Goal: Task Accomplishment & Management: Manage account settings

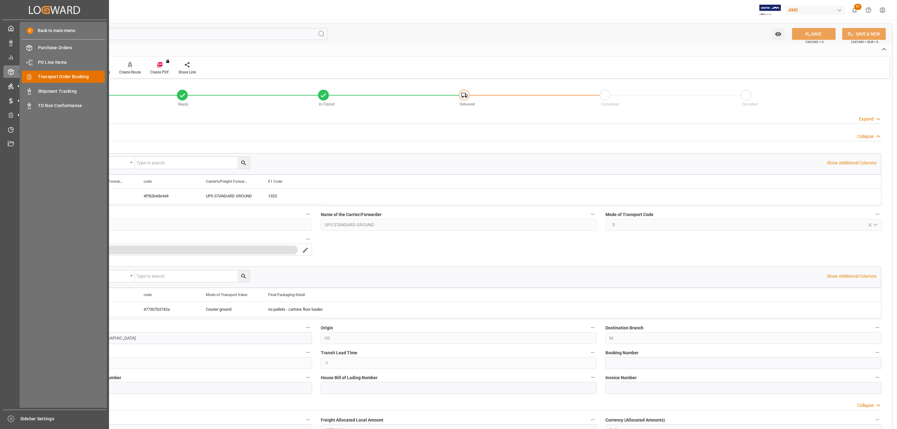
scroll to position [10, 0]
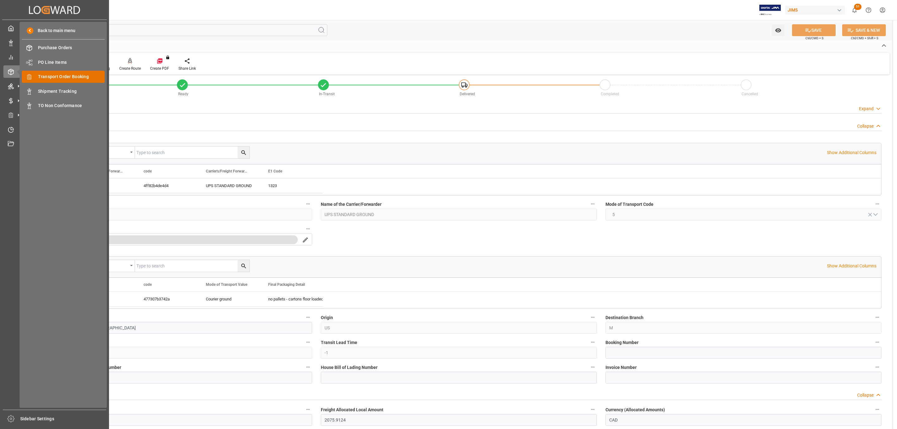
click at [68, 77] on span "Transport Order Booking" at bounding box center [71, 76] width 67 height 7
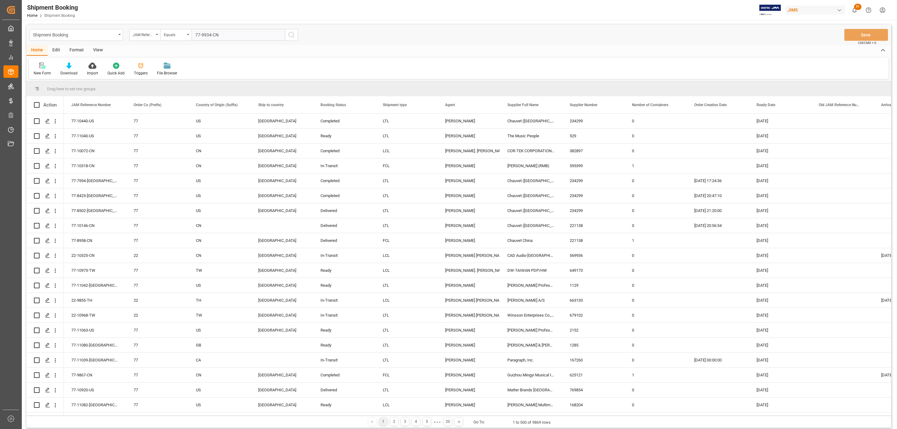
type input "77-9934-CN"
click at [292, 36] on icon "search button" at bounding box center [291, 34] width 7 height 7
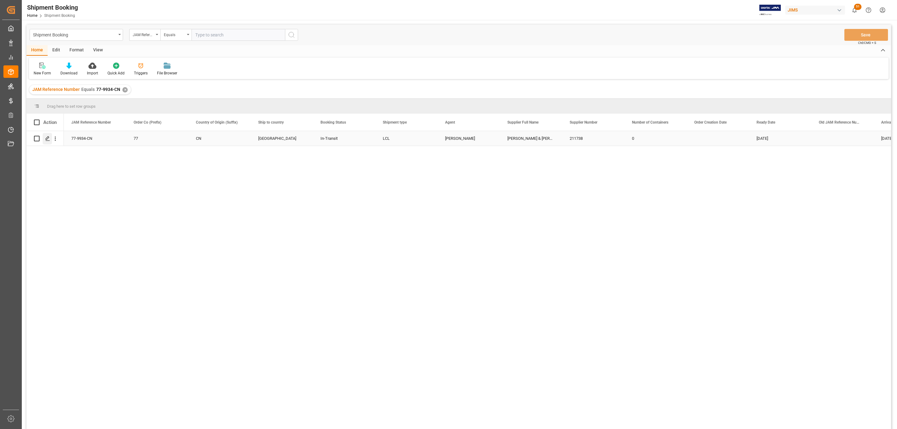
click at [47, 139] on icon "Press SPACE to select this row." at bounding box center [47, 138] width 5 height 5
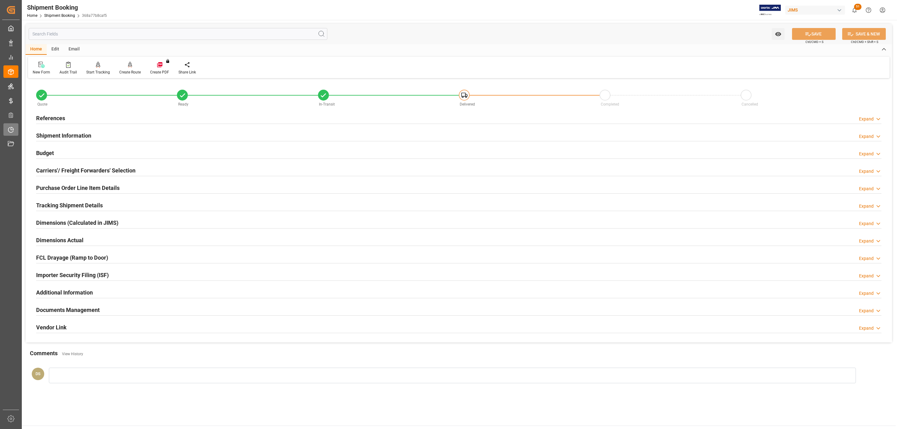
type input "46"
click at [55, 136] on h2 "Shipment Information" at bounding box center [63, 135] width 55 height 8
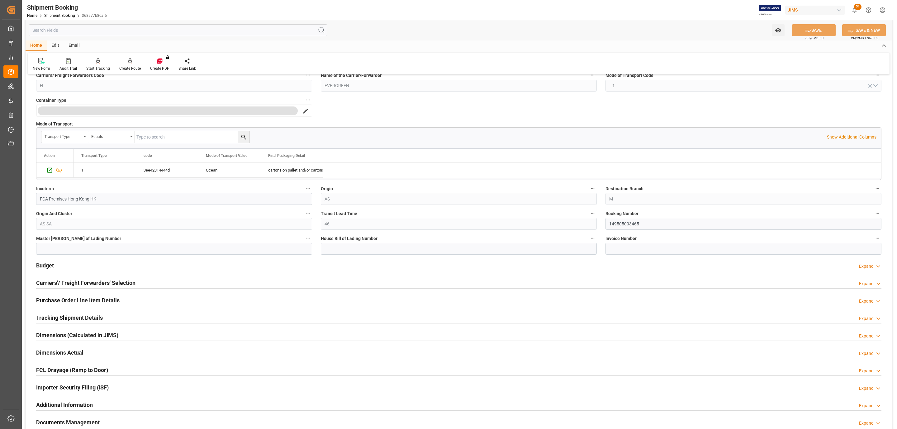
scroll to position [140, 0]
click at [61, 317] on h2 "Tracking Shipment Details" at bounding box center [69, 317] width 67 height 8
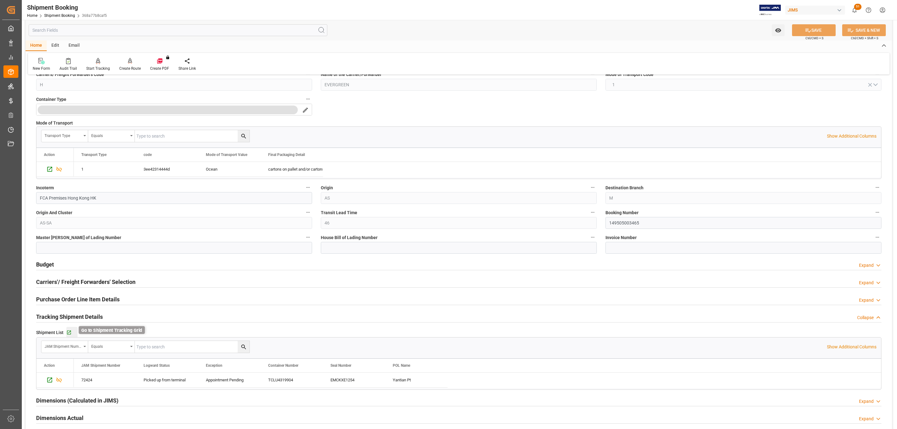
click at [68, 335] on icon "button" at bounding box center [68, 332] width 5 height 5
click at [651, 225] on input "149505003465" at bounding box center [743, 223] width 276 height 12
click at [652, 225] on input "149505003465" at bounding box center [743, 223] width 276 height 12
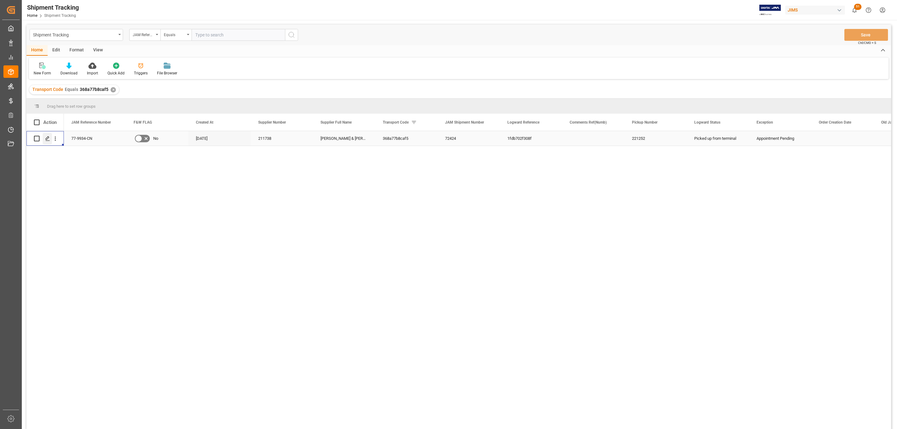
click at [46, 141] on div "Press SPACE to select this row." at bounding box center [47, 139] width 9 height 12
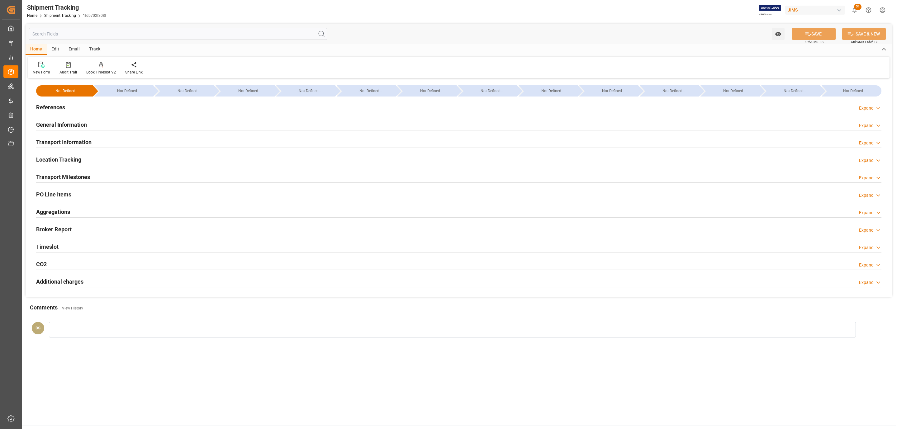
click at [84, 176] on h2 "Transport Milestones" at bounding box center [63, 177] width 54 height 8
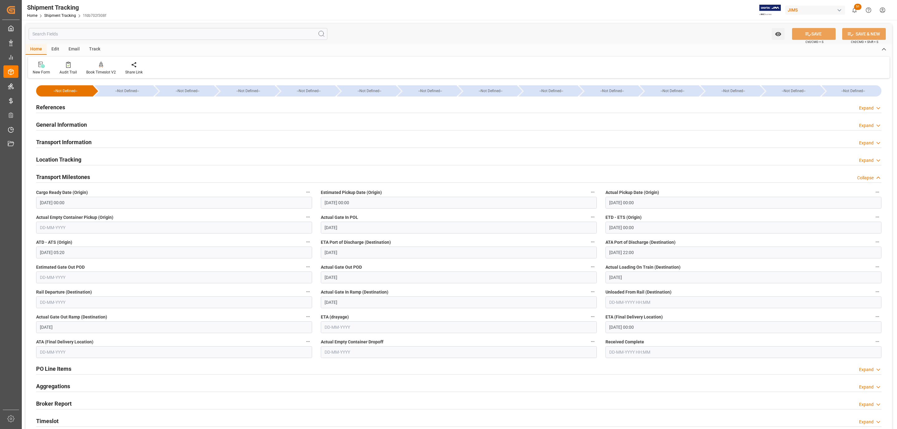
click at [354, 277] on input "05-09-2025" at bounding box center [459, 278] width 276 height 12
click at [377, 329] on span "12" at bounding box center [377, 328] width 4 height 4
type input "12-09-2025"
click at [66, 279] on input "text" at bounding box center [174, 278] width 276 height 12
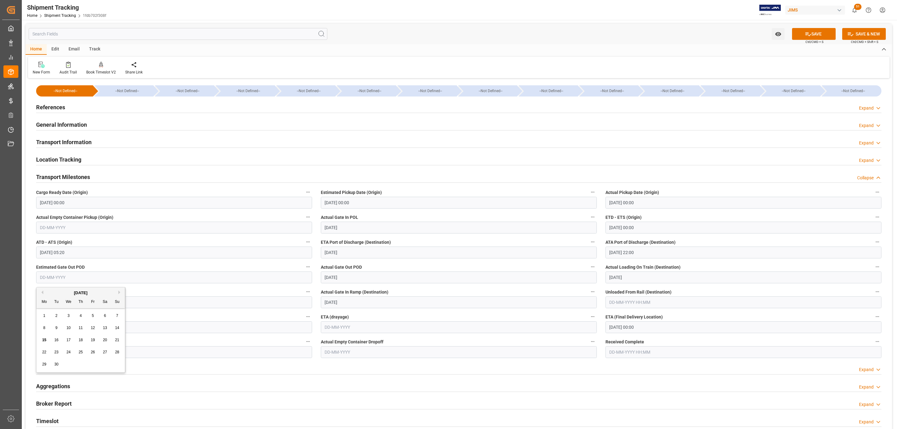
click at [93, 329] on span "12" at bounding box center [93, 328] width 4 height 4
type input "12-09-2025"
click at [817, 38] on button "SAVE" at bounding box center [814, 34] width 44 height 12
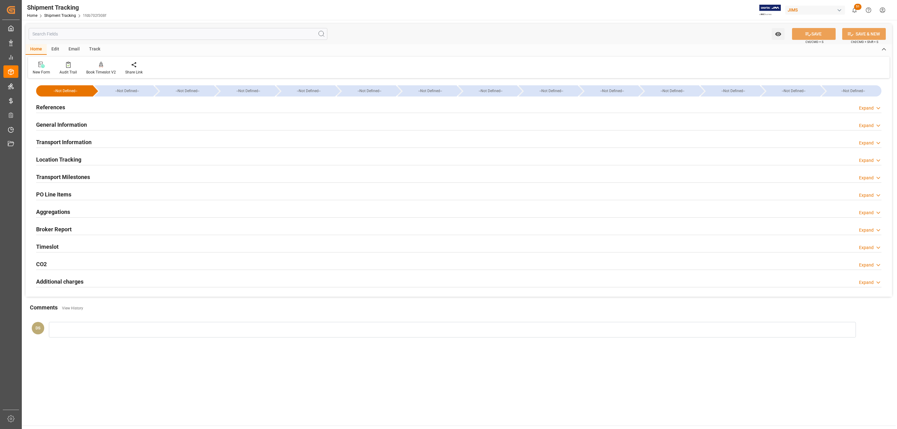
click at [93, 183] on div at bounding box center [458, 182] width 845 height 0
click at [96, 178] on div "Transport Milestones Expand" at bounding box center [458, 177] width 845 height 12
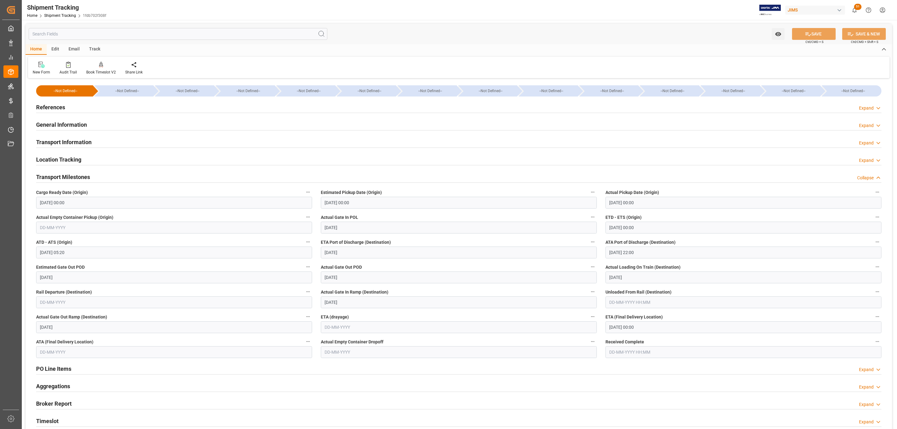
click at [655, 327] on input "12-09-2025 00:00" at bounding box center [743, 327] width 276 height 12
click at [629, 392] on div "16" at bounding box center [626, 389] width 8 height 7
type input "16-09-2025 00:00"
click at [810, 33] on button "SAVE" at bounding box center [814, 34] width 44 height 12
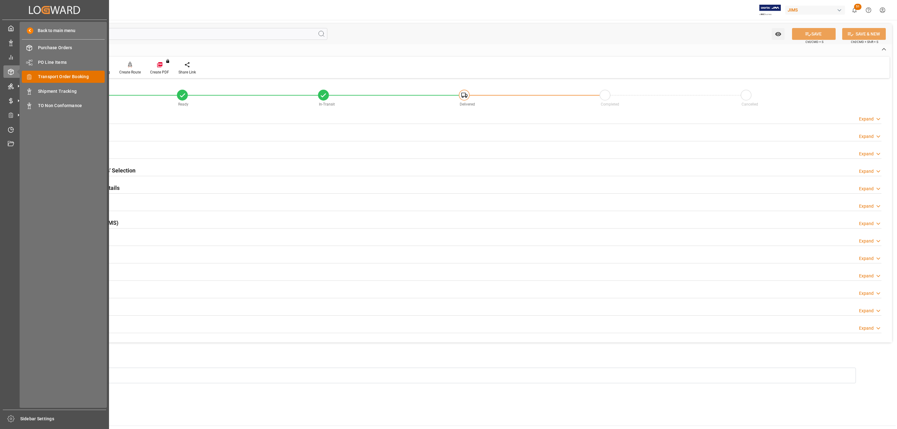
click at [78, 78] on span "Transport Order Booking" at bounding box center [71, 76] width 67 height 7
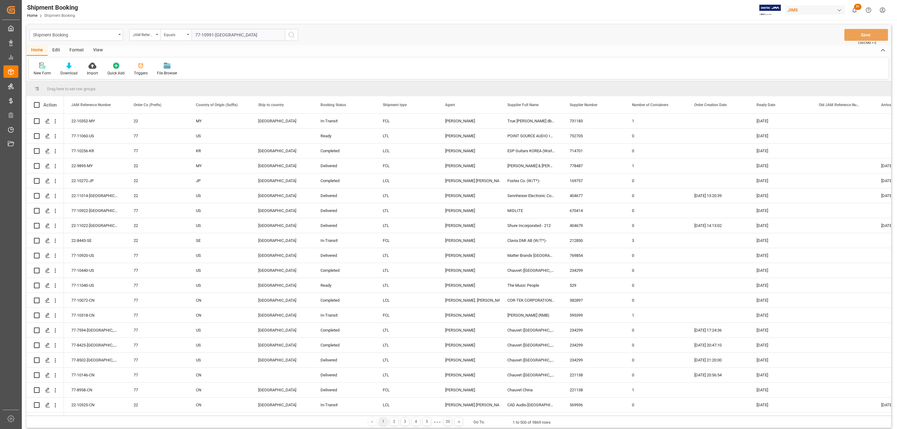
type input "77-10991-[GEOGRAPHIC_DATA]"
click at [291, 36] on icon "search button" at bounding box center [291, 34] width 7 height 7
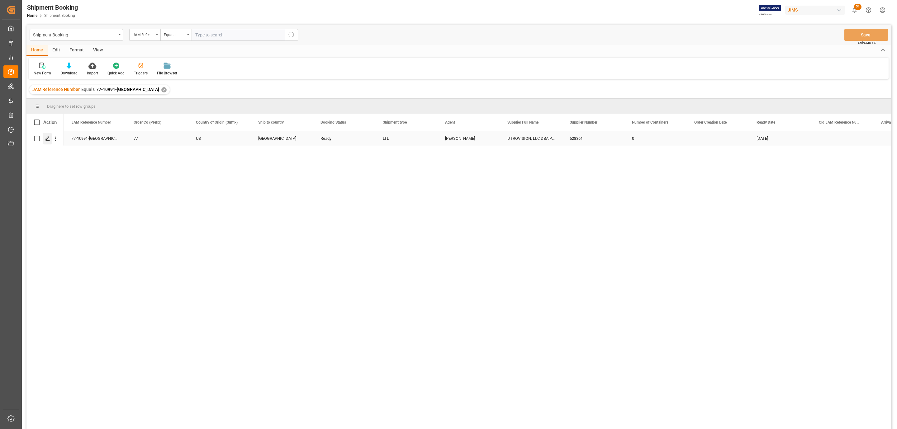
click at [48, 139] on icon "Press SPACE to select this row." at bounding box center [47, 138] width 5 height 5
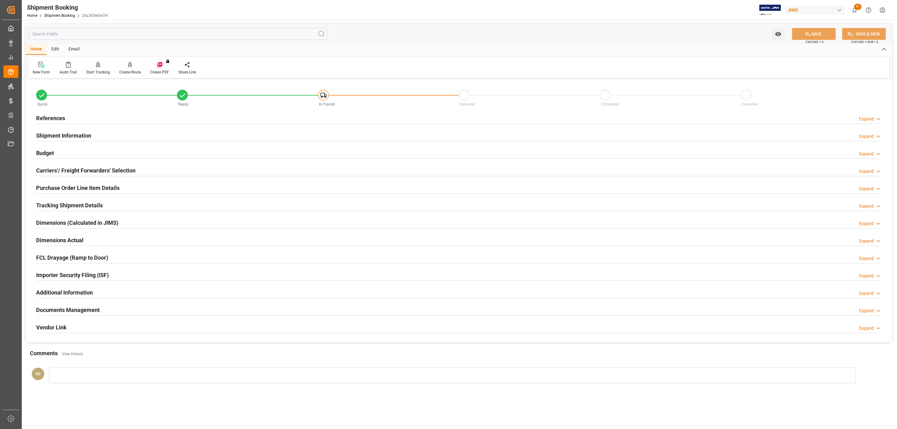
click at [65, 207] on h2 "Tracking Shipment Details" at bounding box center [69, 205] width 67 height 8
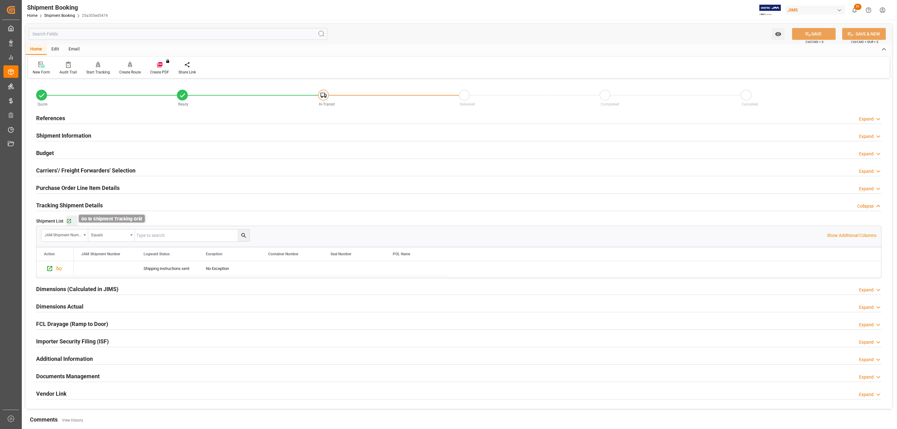
click at [67, 221] on icon "button" at bounding box center [68, 221] width 5 height 5
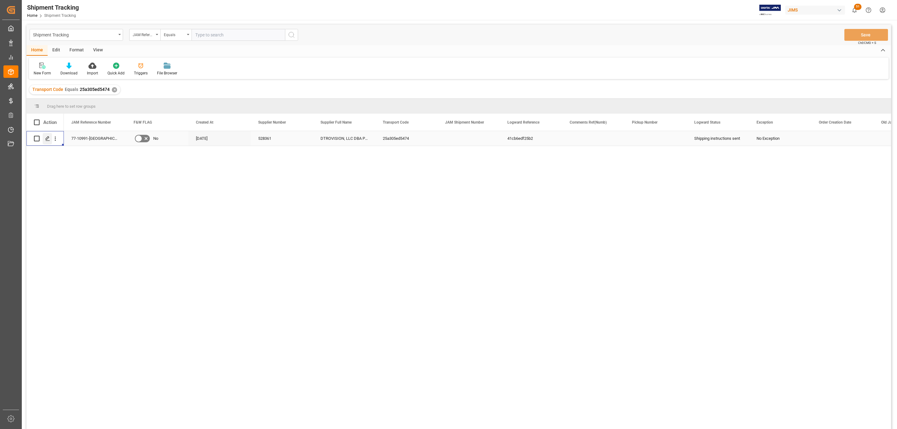
click at [45, 140] on icon "Press SPACE to select this row." at bounding box center [47, 138] width 5 height 5
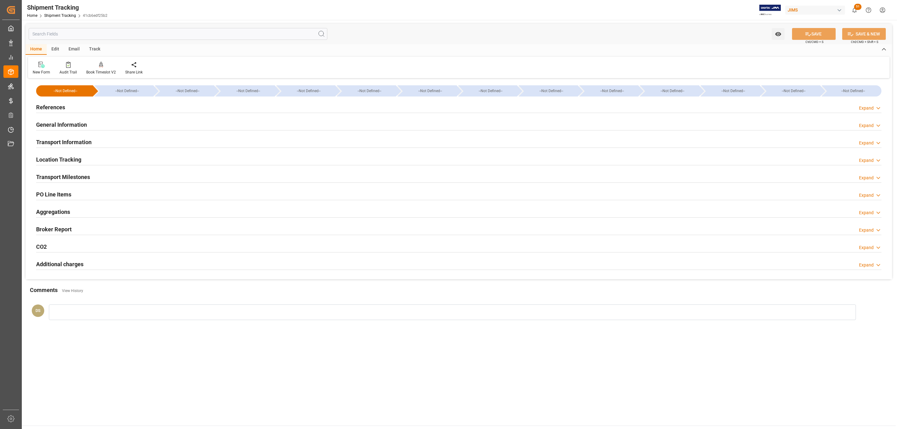
click at [67, 110] on div "References Expand" at bounding box center [458, 107] width 845 height 12
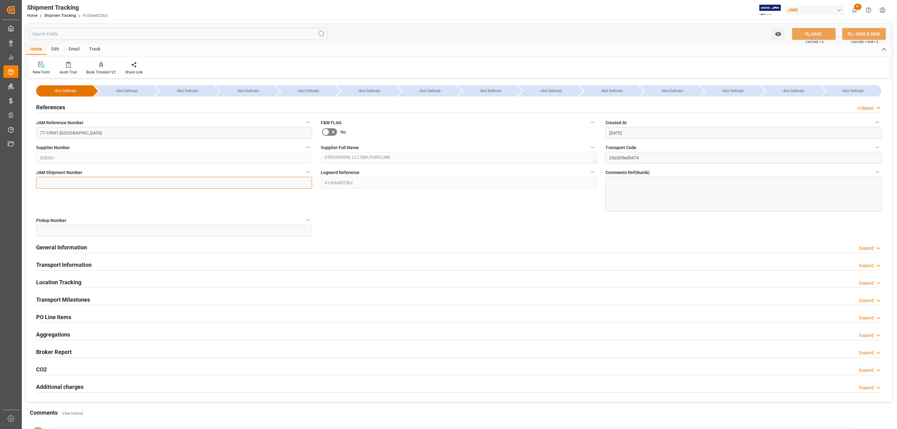
click at [62, 181] on input at bounding box center [174, 183] width 276 height 12
paste input "73033"
type input "73033"
click at [795, 35] on button "SAVE" at bounding box center [814, 34] width 44 height 12
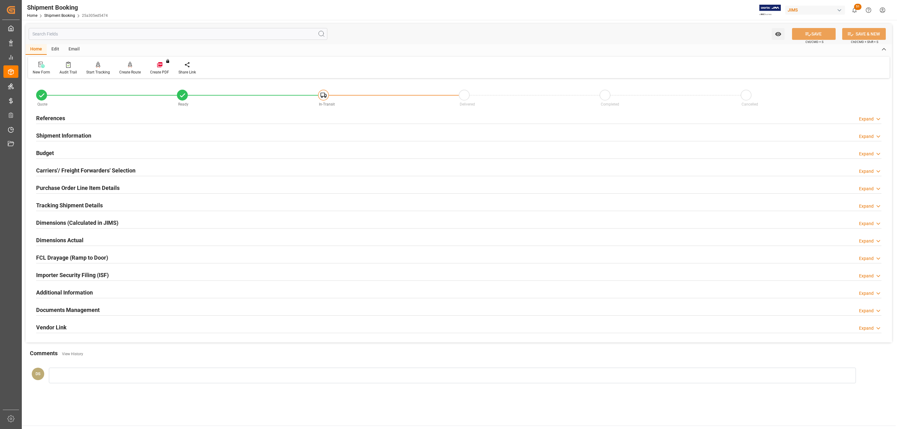
click at [96, 186] on h2 "Purchase Order Line Item Details" at bounding box center [77, 188] width 83 height 8
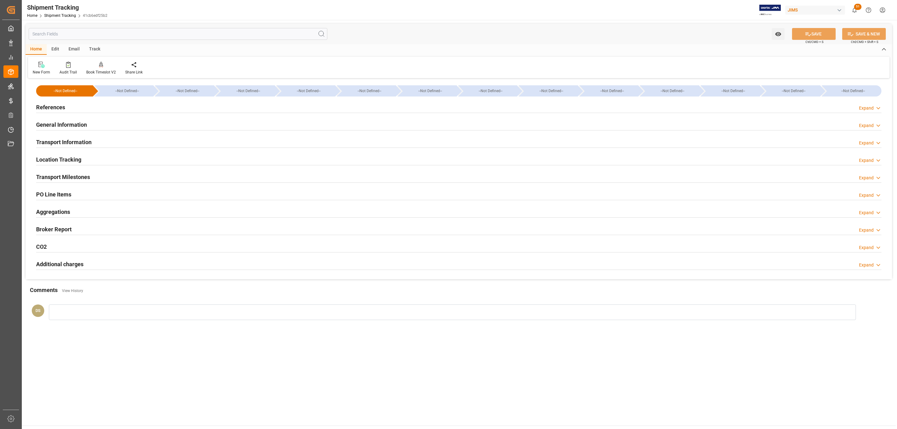
click at [55, 192] on h2 "PO Line Items" at bounding box center [53, 194] width 35 height 8
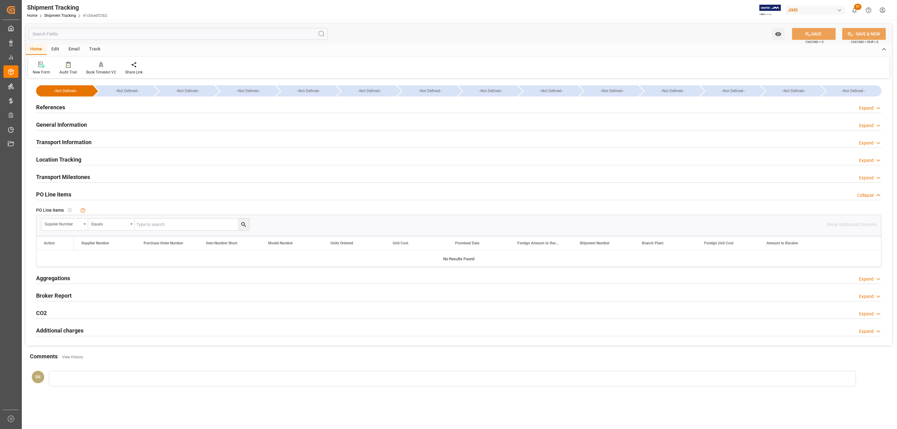
click at [76, 104] on div "References Expand" at bounding box center [458, 107] width 845 height 12
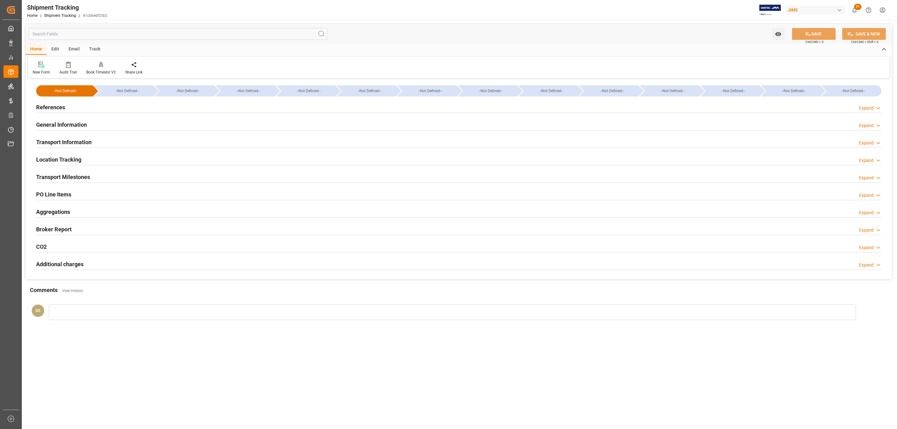
click at [120, 175] on div "Transport Milestones Expand" at bounding box center [458, 177] width 845 height 12
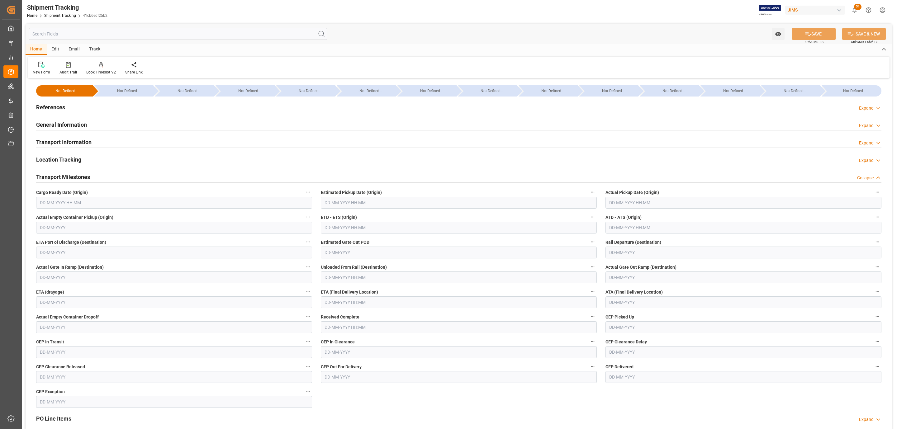
click at [124, 106] on div "References Expand" at bounding box center [458, 107] width 845 height 12
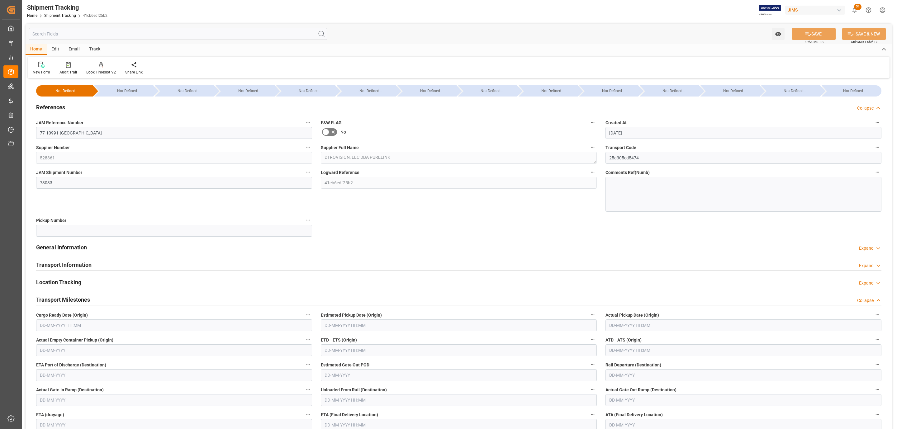
click at [124, 106] on div "References Collapse" at bounding box center [458, 107] width 845 height 12
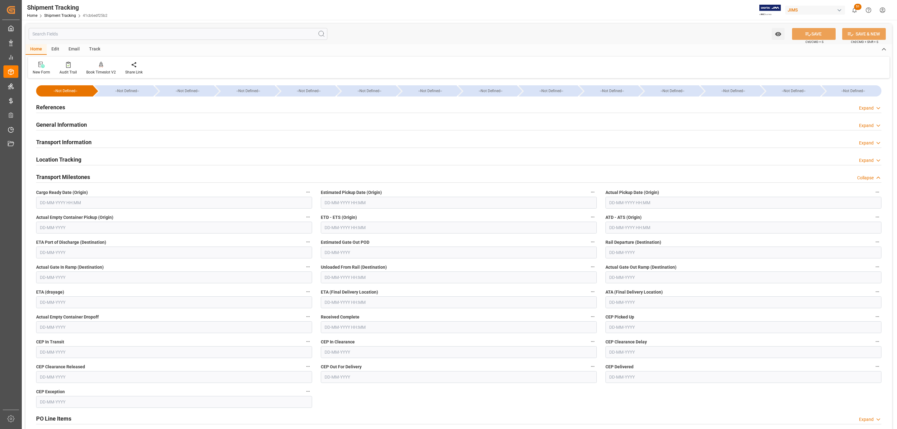
click at [139, 205] on input "text" at bounding box center [174, 203] width 276 height 12
click at [60, 218] on div "September 2025" at bounding box center [80, 218] width 88 height 6
click at [93, 255] on span "12" at bounding box center [93, 253] width 4 height 4
type input "12-09-2025 00:00"
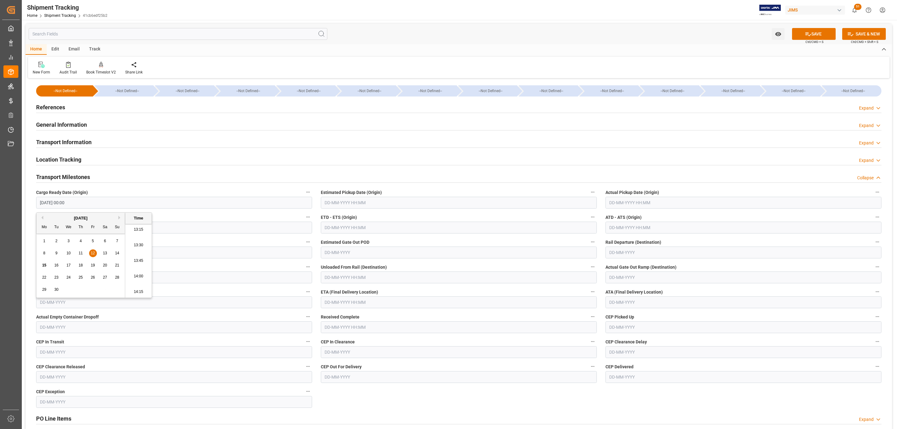
click at [361, 205] on input "text" at bounding box center [459, 203] width 276 height 12
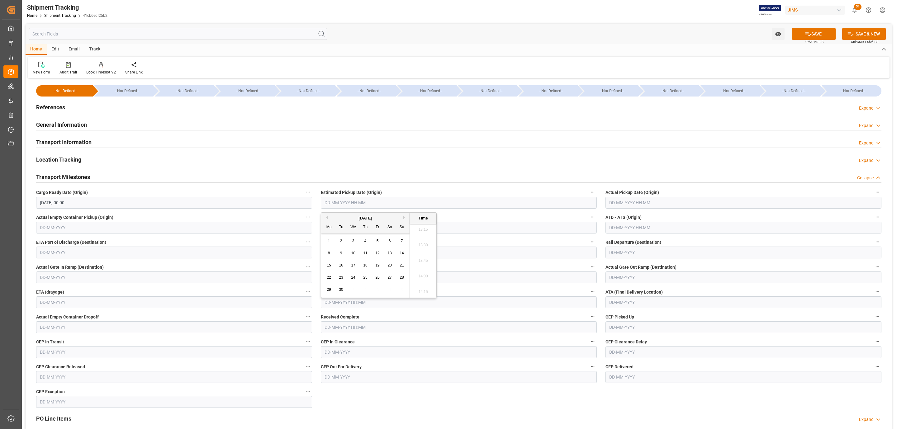
click at [356, 217] on div "September 2025" at bounding box center [365, 218] width 88 height 6
click at [375, 253] on div "12" at bounding box center [378, 253] width 8 height 7
type input "12-09-2025 00:00"
click at [655, 201] on input "text" at bounding box center [743, 203] width 276 height 12
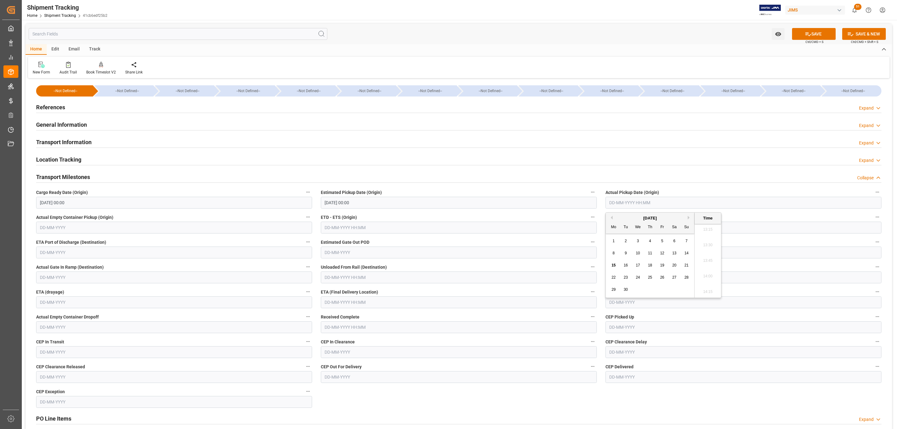
click at [642, 218] on div "September 2025" at bounding box center [650, 218] width 88 height 6
click at [661, 251] on span "12" at bounding box center [662, 253] width 4 height 4
type input "12-09-2025 00:00"
click at [345, 303] on input "text" at bounding box center [459, 302] width 276 height 12
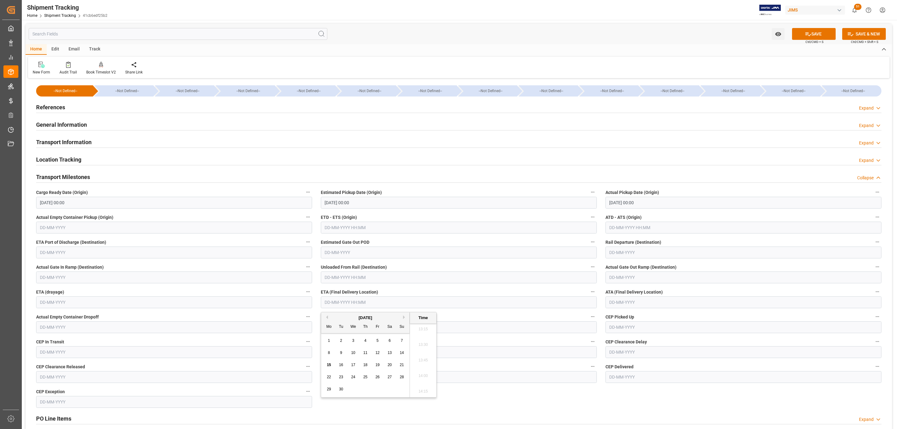
click at [354, 364] on span "17" at bounding box center [353, 365] width 4 height 4
type input "17-09-2025 00:00"
click at [817, 31] on button "SAVE" at bounding box center [814, 34] width 44 height 12
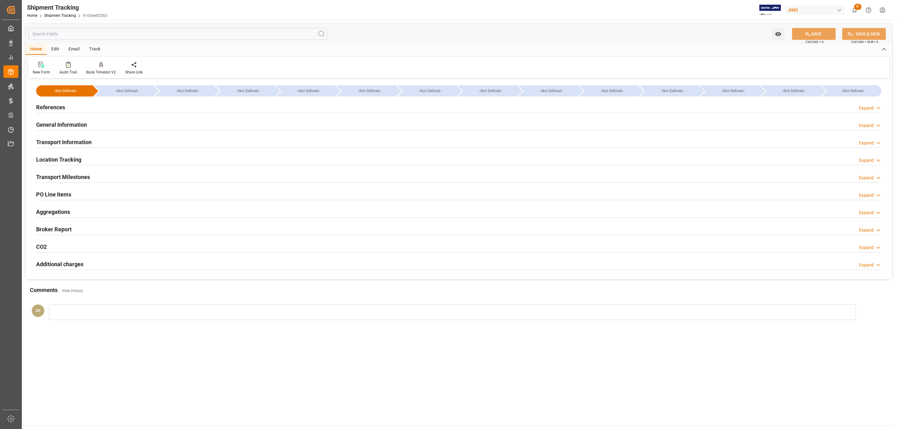
click at [123, 172] on div "Transport Milestones Expand" at bounding box center [458, 177] width 845 height 12
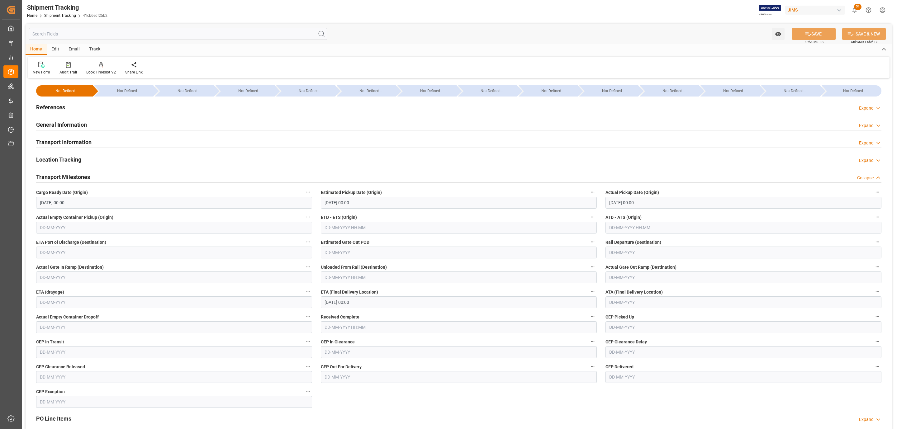
click at [86, 143] on h2 "Transport Information" at bounding box center [63, 142] width 55 height 8
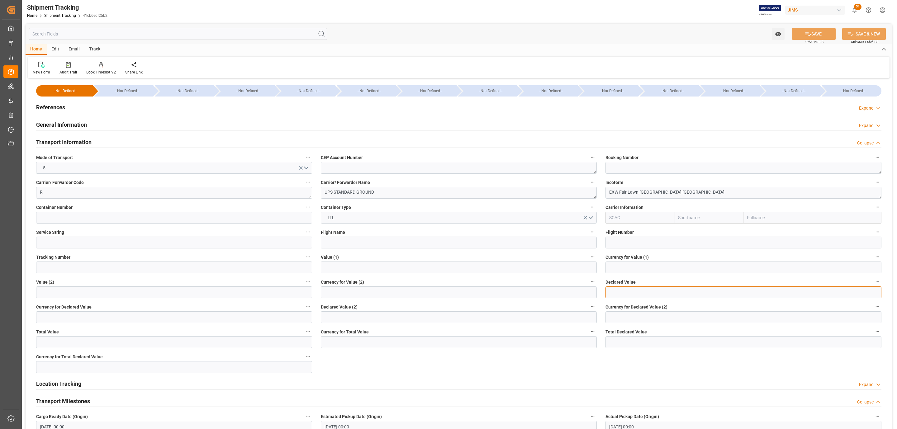
click at [619, 291] on input "text" at bounding box center [743, 292] width 276 height 12
type input "16875.00"
type input "usd"
drag, startPoint x: 798, startPoint y: 32, endPoint x: 746, endPoint y: 41, distance: 53.2
click at [798, 32] on button "SAVE" at bounding box center [814, 34] width 44 height 12
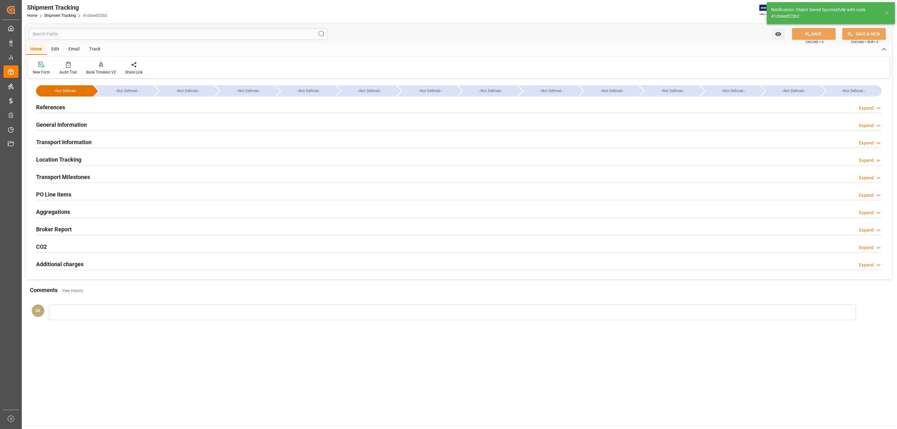
click at [72, 174] on h2 "Transport Milestones" at bounding box center [63, 177] width 54 height 8
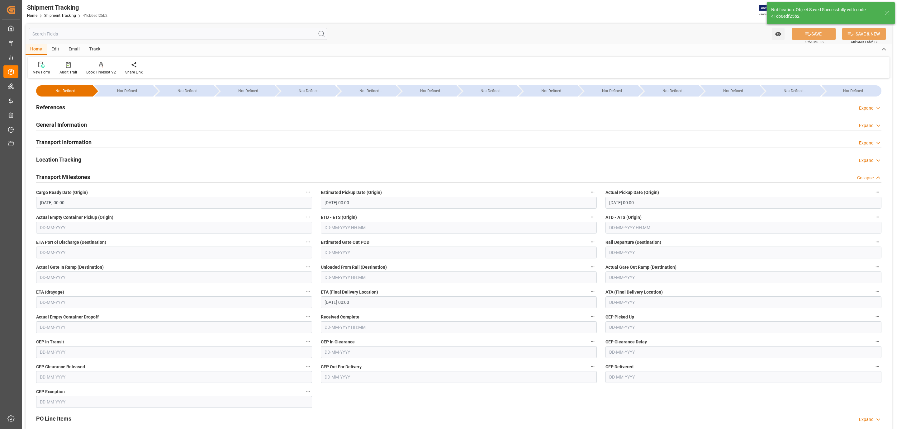
click at [72, 174] on h2 "Transport Milestones" at bounding box center [63, 177] width 54 height 8
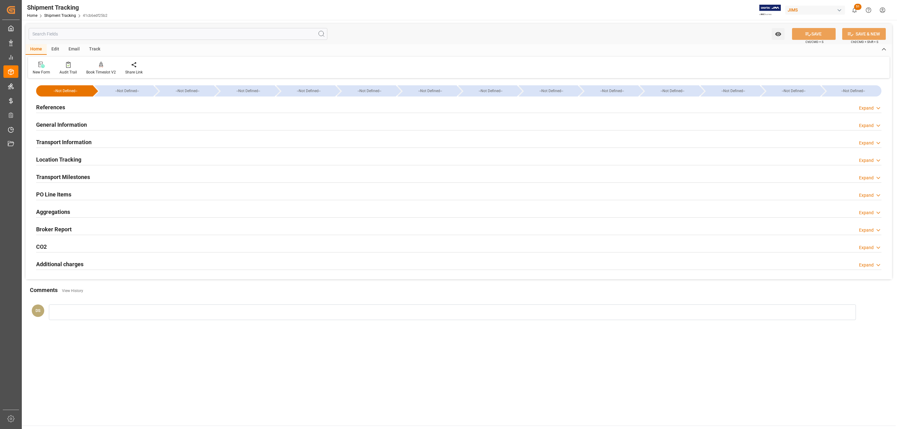
drag, startPoint x: 80, startPoint y: 141, endPoint x: 74, endPoint y: 130, distance: 12.3
click at [74, 131] on div "--Not Defined-- --Not Defined-- --Not Defined-- --Not Defined-- --Not Defined--…" at bounding box center [459, 179] width 866 height 199
click at [92, 145] on div "Transport Information Expand" at bounding box center [458, 142] width 845 height 12
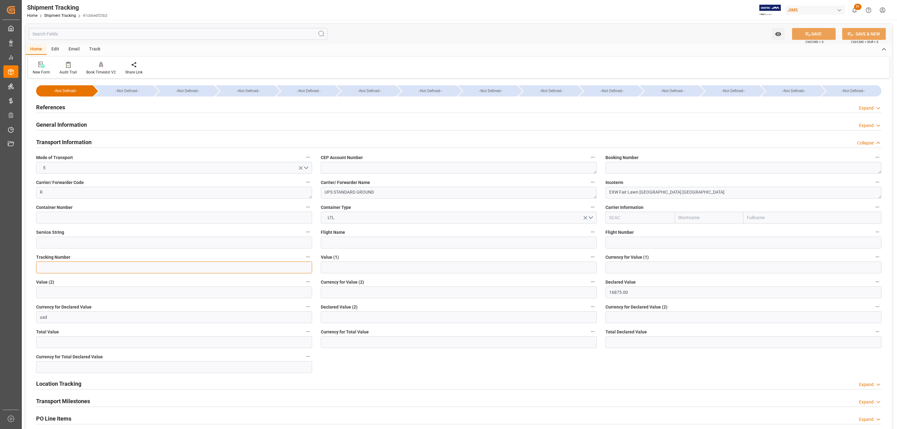
click at [73, 263] on input at bounding box center [174, 268] width 276 height 12
paste input "1Z65A7086875561541"
type input "1Z65A7086875561541"
click at [800, 31] on button "SAVE" at bounding box center [814, 34] width 44 height 12
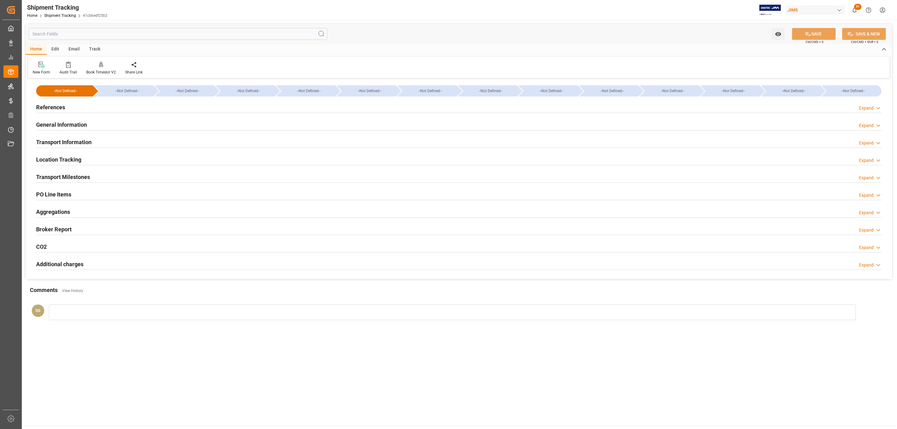
click at [92, 163] on div "Location Tracking Expand" at bounding box center [458, 159] width 845 height 12
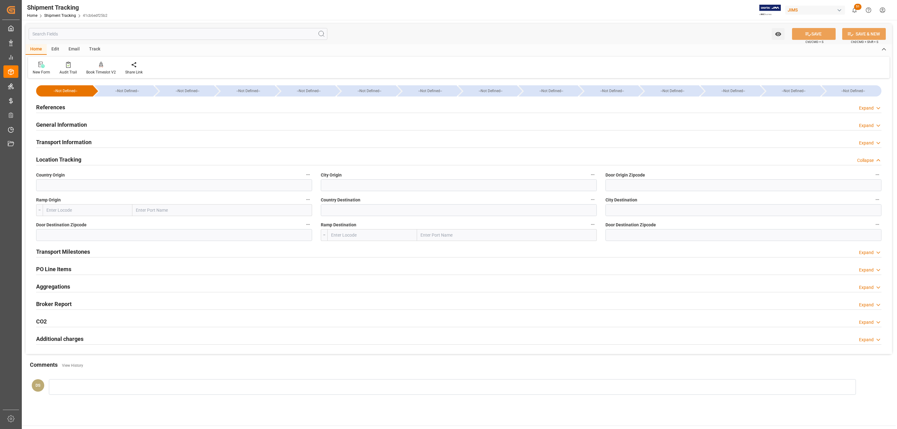
click at [83, 142] on h2 "Transport Information" at bounding box center [63, 142] width 55 height 8
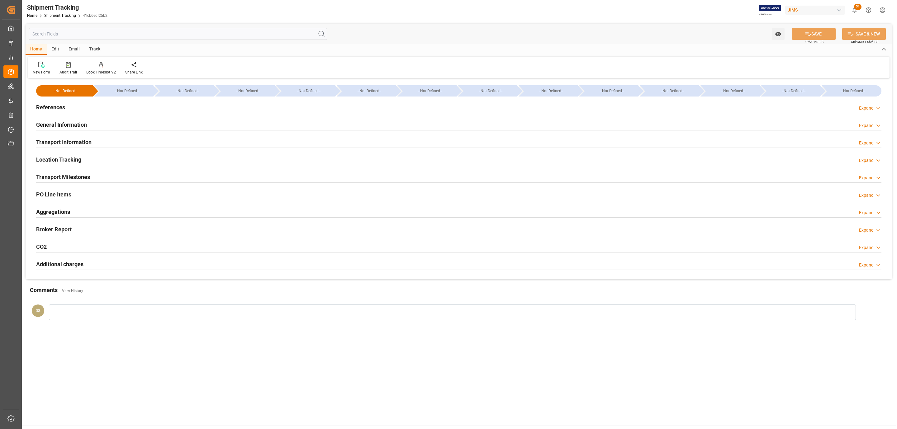
click at [89, 194] on div "PO Line Items Expand" at bounding box center [458, 194] width 845 height 12
